Goal: Find specific page/section: Find specific page/section

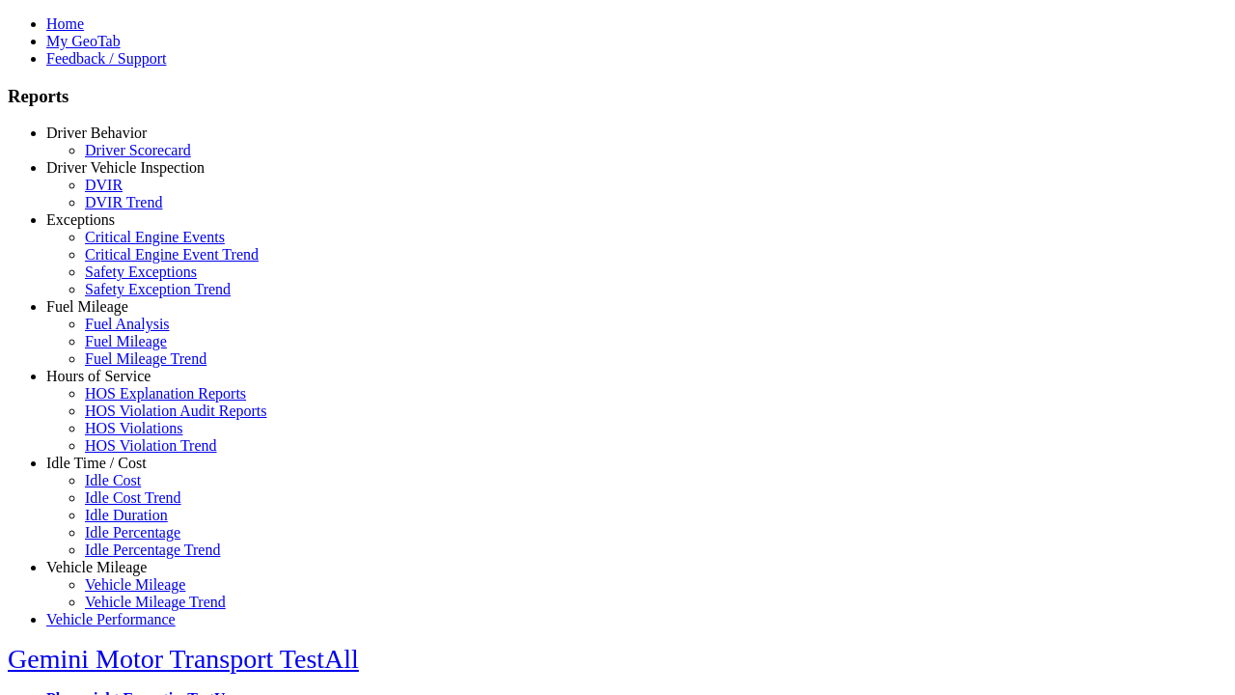
click at [111, 314] on link "Fuel Mileage" at bounding box center [87, 306] width 82 height 16
click at [125, 367] on link "Fuel Mileage Trend" at bounding box center [146, 358] width 122 height 16
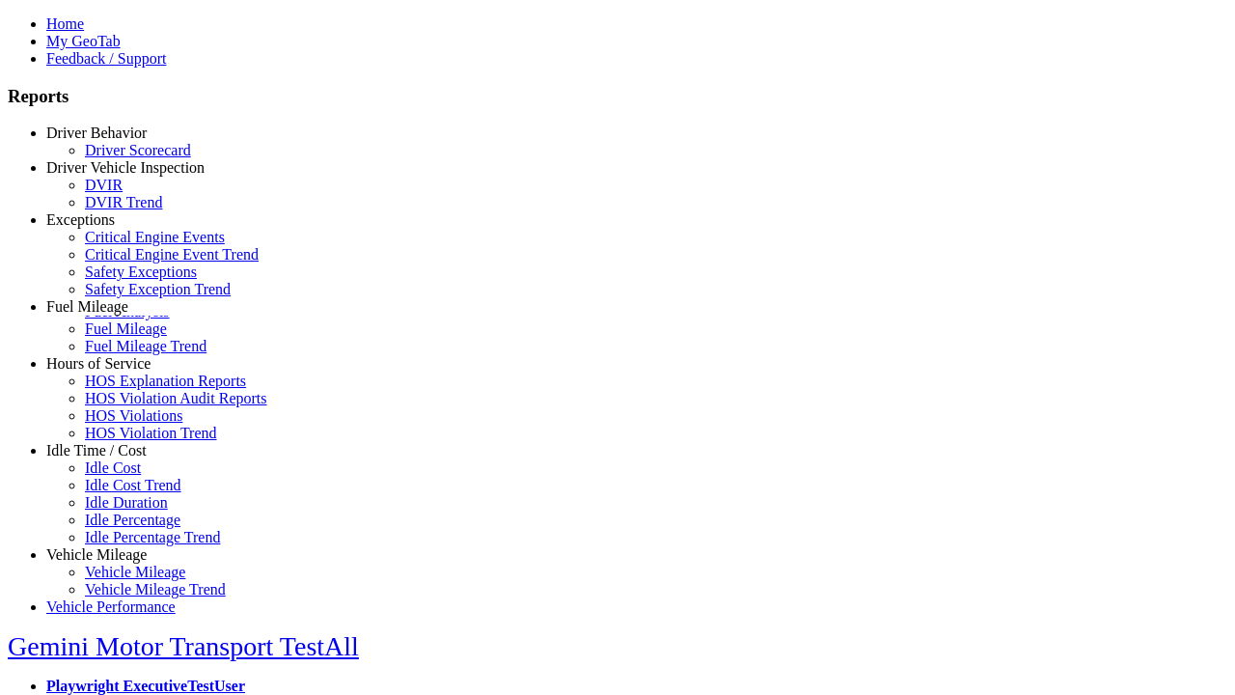
scroll to position [20, 0]
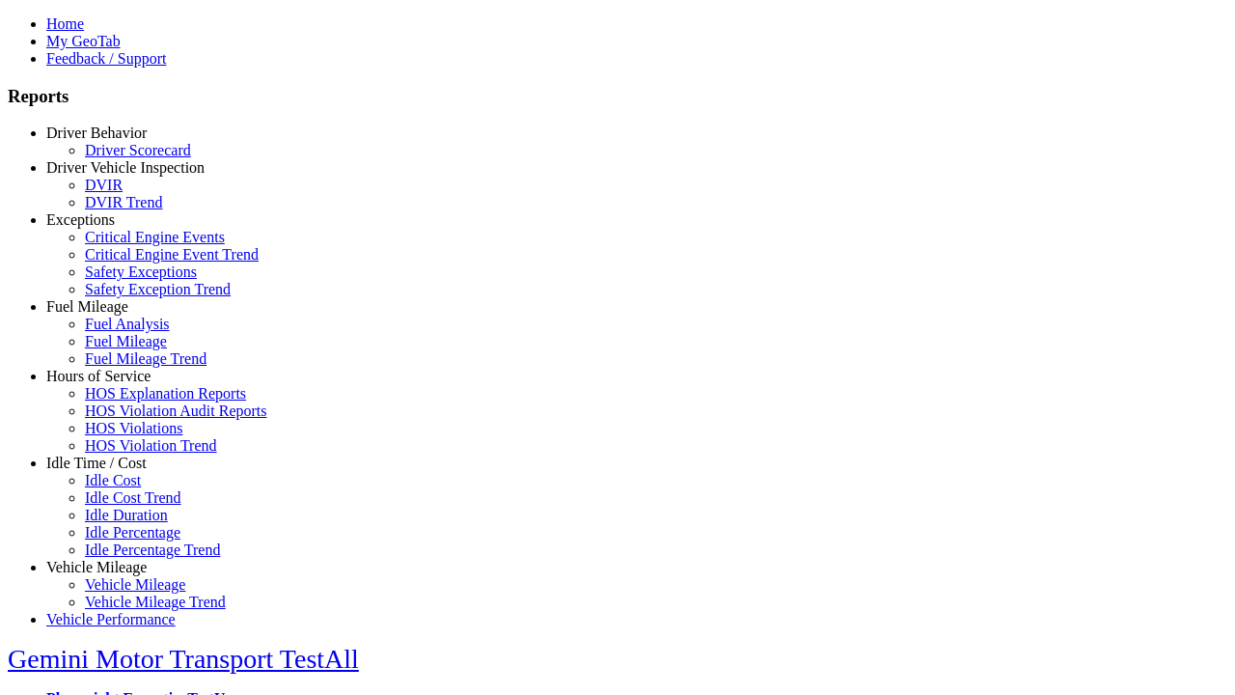
type input "*********"
